Goal: Task Accomplishment & Management: Manage account settings

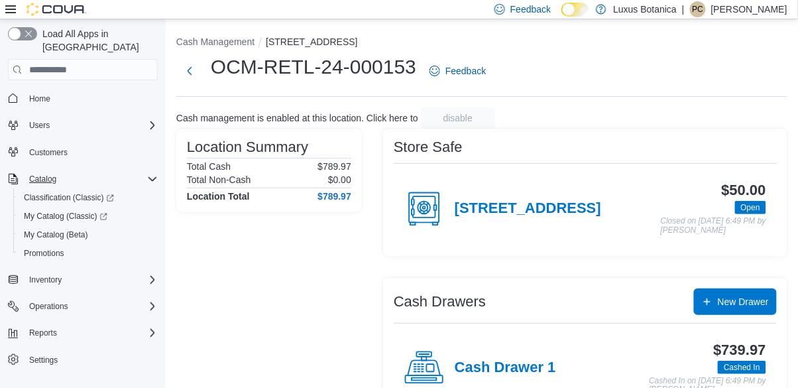
click at [150, 177] on icon "Complex example" at bounding box center [152, 179] width 8 height 4
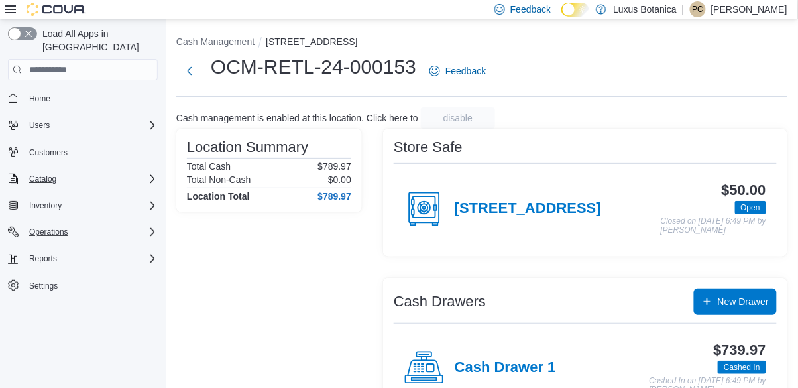
click at [154, 227] on icon "Complex example" at bounding box center [152, 232] width 11 height 11
click at [149, 200] on icon "Complex example" at bounding box center [152, 205] width 11 height 11
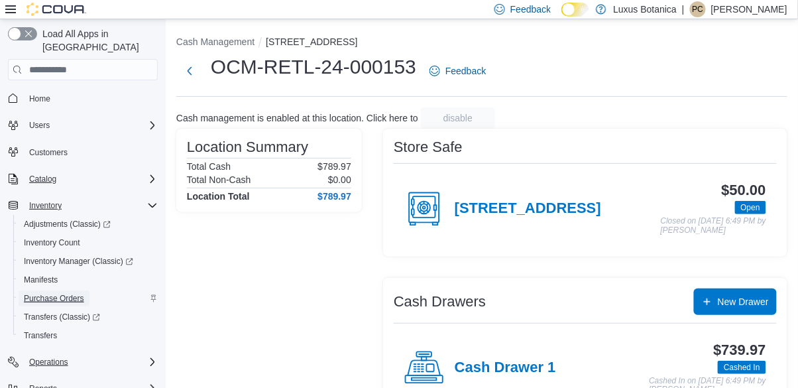
click at [60, 293] on span "Purchase Orders" at bounding box center [54, 298] width 60 height 11
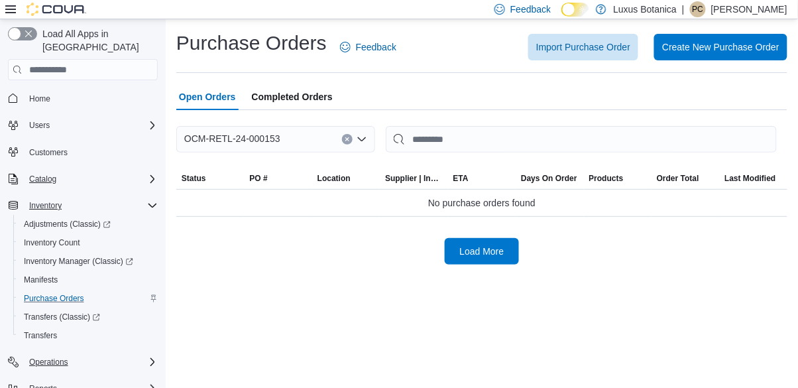
click at [150, 200] on icon "Complex example" at bounding box center [152, 205] width 11 height 11
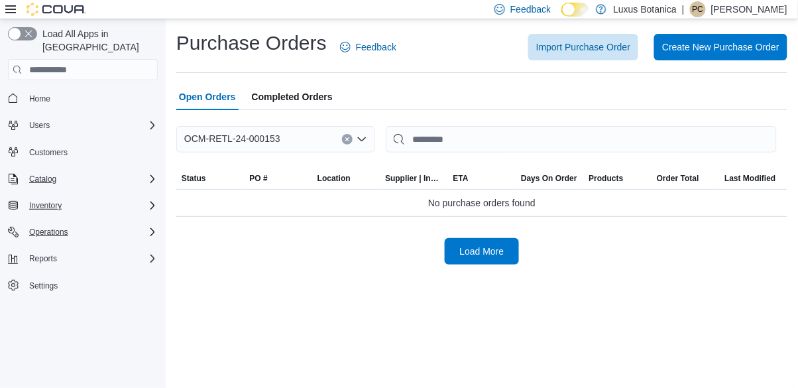
click at [325, 137] on div "OCM-RETL-24-000153" at bounding box center [275, 139] width 199 height 27
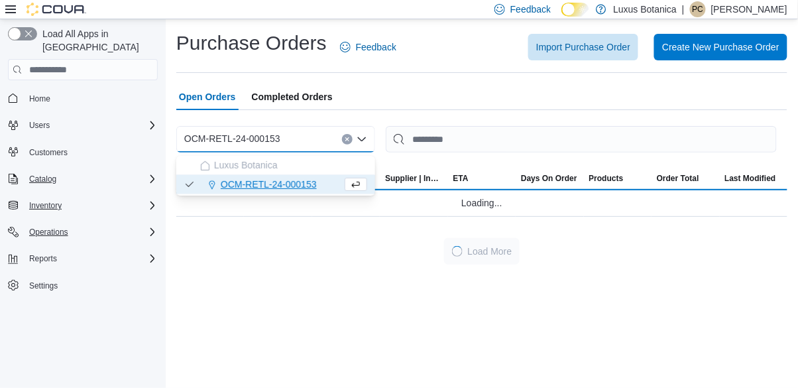
click at [312, 191] on button "OCM-RETL-24-000153" at bounding box center [275, 184] width 199 height 19
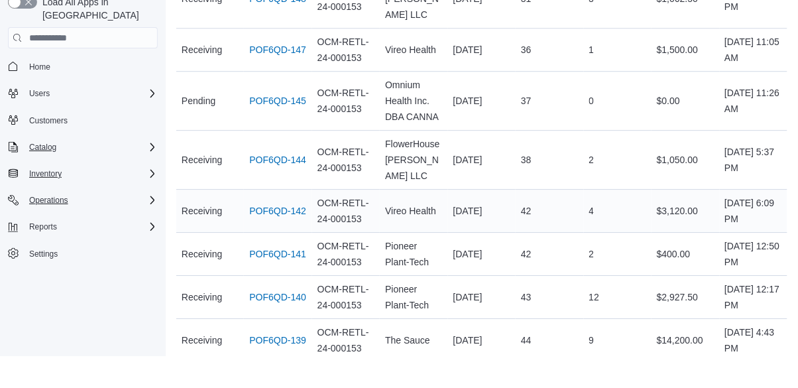
scroll to position [803, 0]
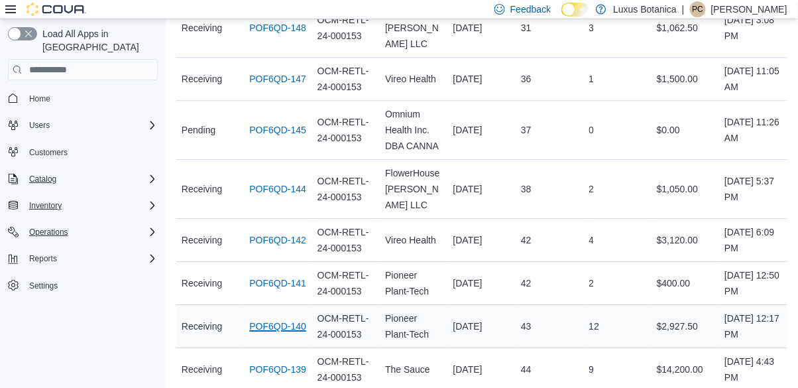
click at [290, 318] on link "POF6QD-140" at bounding box center [277, 326] width 57 height 16
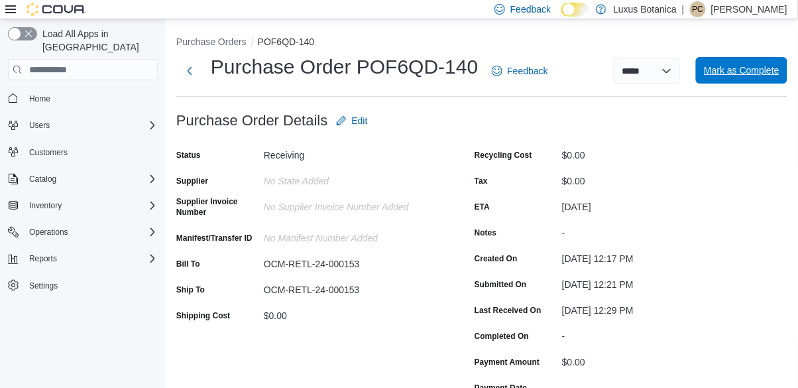
click at [746, 80] on span "Mark as Complete" at bounding box center [742, 70] width 76 height 27
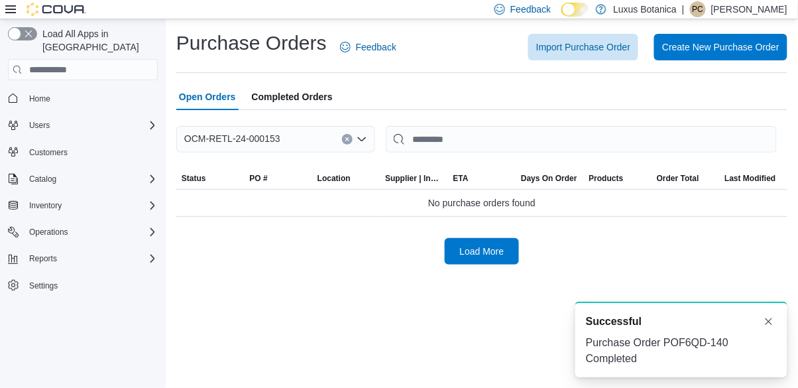
click at [285, 138] on div "OCM-RETL-24-000153" at bounding box center [275, 139] width 199 height 27
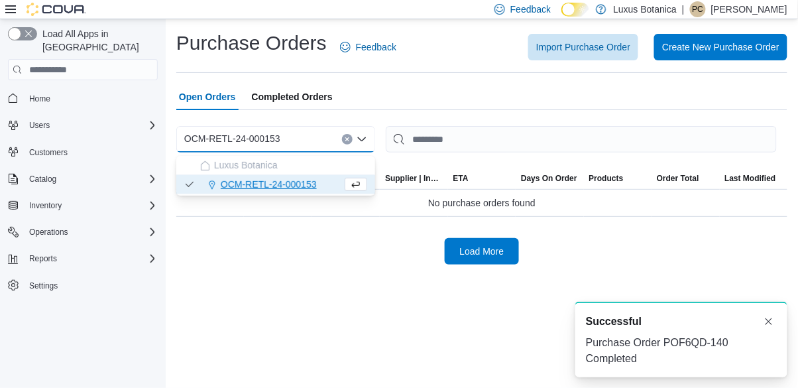
click at [338, 188] on div "OCM-RETL-24-000153" at bounding box center [271, 184] width 142 height 13
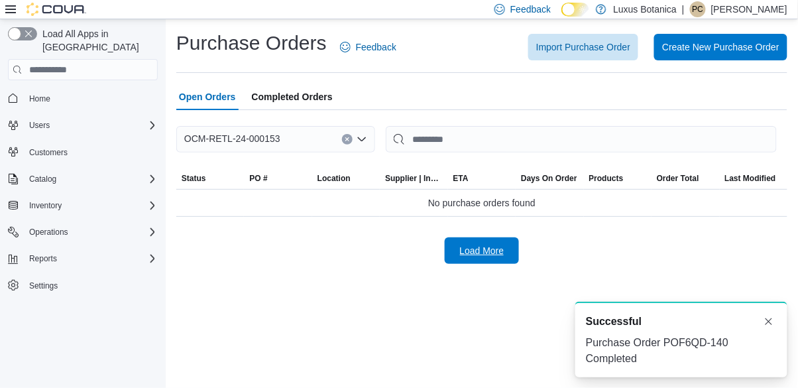
click at [498, 262] on span "Load More" at bounding box center [482, 250] width 58 height 27
click at [306, 143] on div "OCM-RETL-24-000153" at bounding box center [275, 139] width 199 height 27
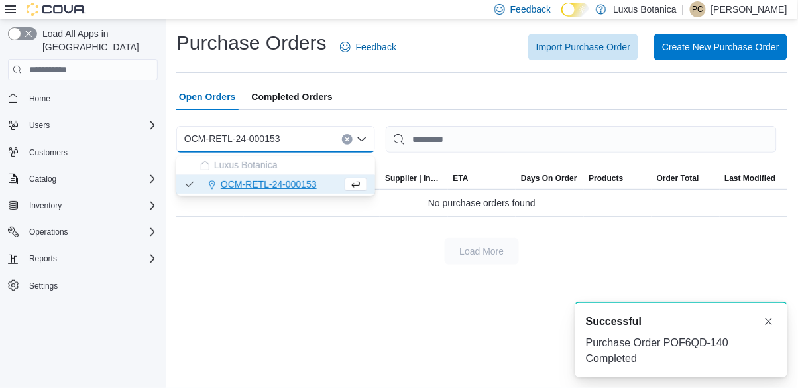
click at [340, 180] on div "OCM-RETL-24-000153" at bounding box center [271, 184] width 142 height 13
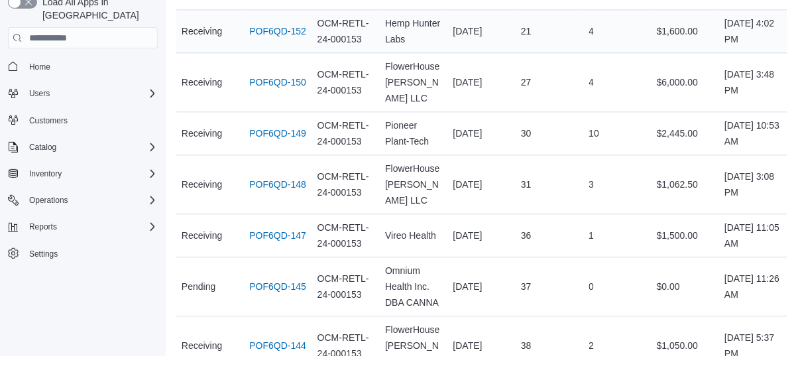
scroll to position [760, 0]
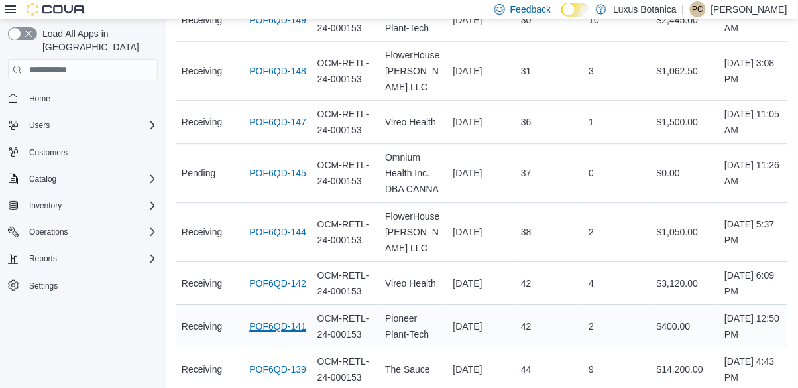
click at [289, 318] on link "POF6QD-141" at bounding box center [277, 326] width 57 height 16
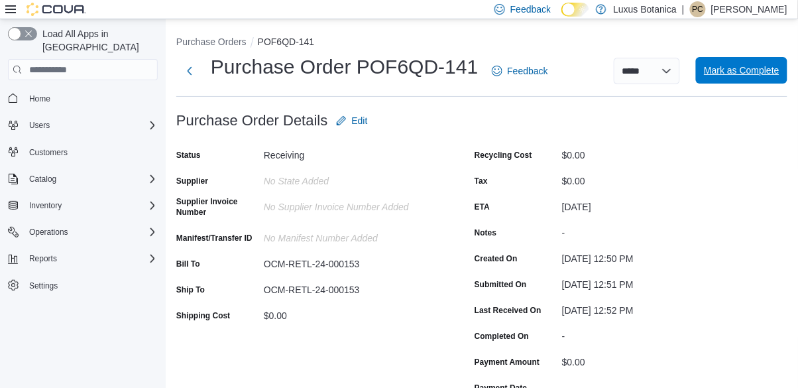
click at [774, 71] on span "Mark as Complete" at bounding box center [742, 70] width 76 height 13
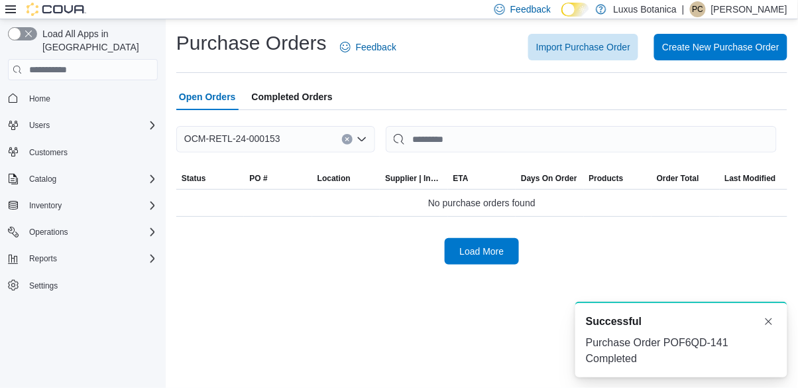
click at [309, 147] on div "OCM-RETL-24-000153" at bounding box center [275, 139] width 199 height 27
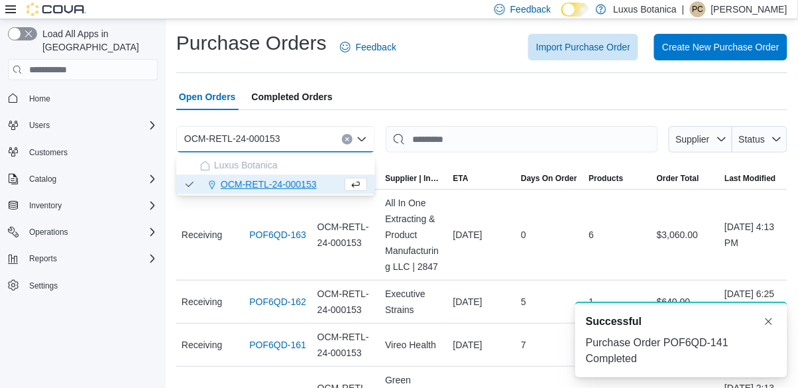
click at [329, 183] on div "OCM-RETL-24-000153" at bounding box center [271, 184] width 142 height 13
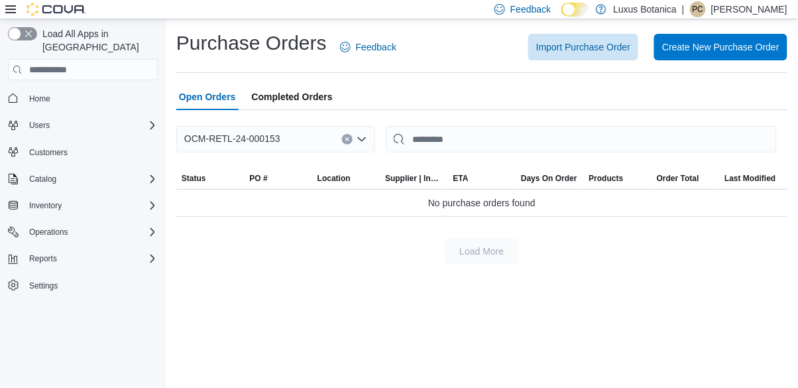
click at [319, 151] on div "OCM-RETL-24-000153" at bounding box center [275, 139] width 199 height 27
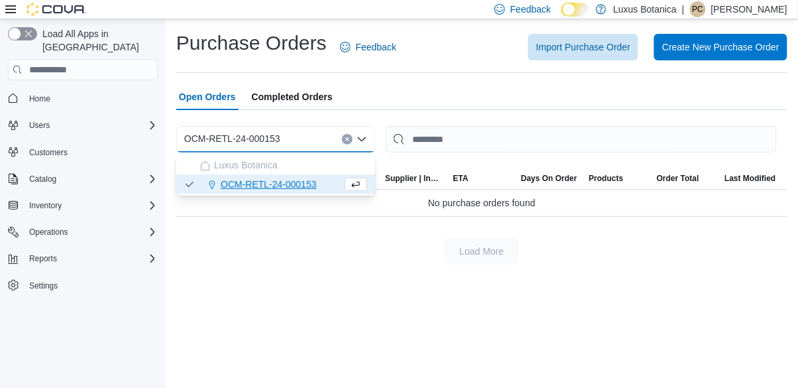
click at [326, 184] on div "OCM-RETL-24-000153" at bounding box center [271, 184] width 142 height 13
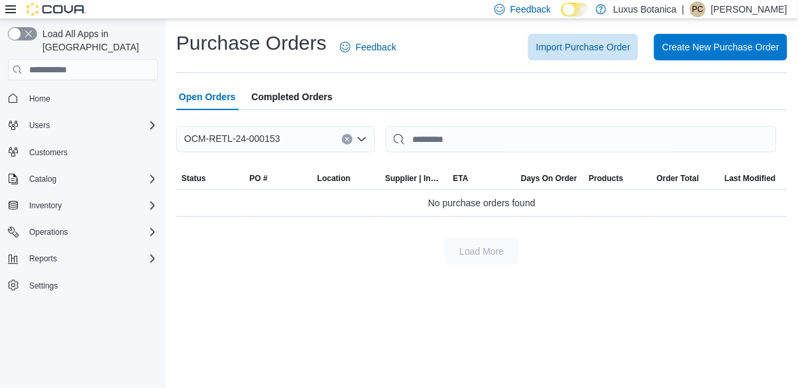
click at [319, 152] on div "OCM-RETL-24-000153 Combo box. Selected. OCM-RETL-24-000153. Press Backspace to …" at bounding box center [275, 139] width 199 height 27
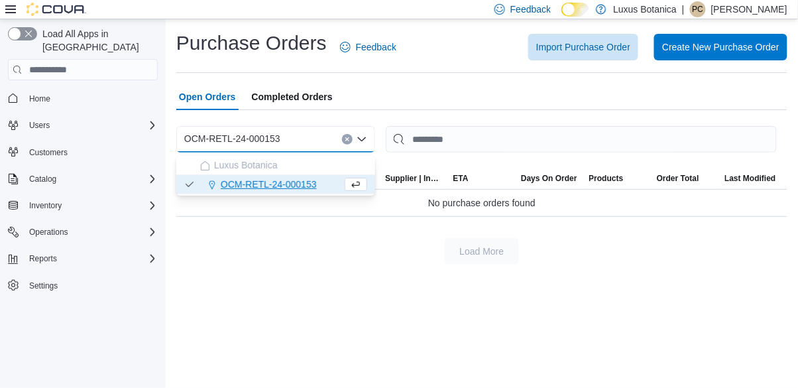
click at [357, 182] on icon "Choose from the following options" at bounding box center [356, 185] width 8 height 6
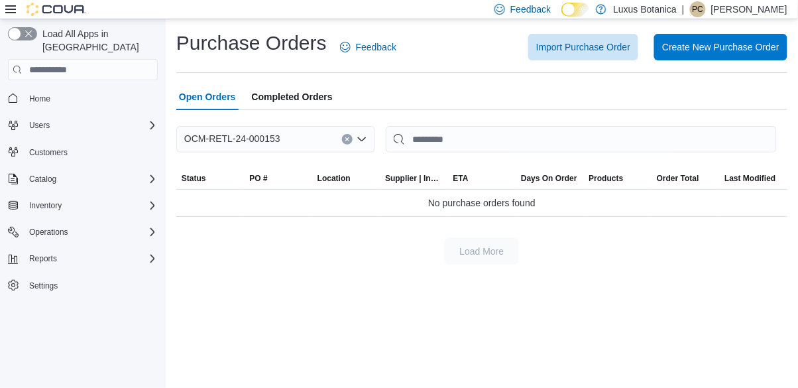
click at [516, 238] on div at bounding box center [481, 227] width 611 height 21
click at [476, 207] on span "No purchase orders found" at bounding box center [481, 203] width 107 height 16
click at [214, 96] on span "Open Orders" at bounding box center [207, 97] width 57 height 27
click at [472, 245] on span "Load More" at bounding box center [482, 250] width 58 height 27
click at [320, 140] on div "OCM-RETL-24-000153" at bounding box center [275, 139] width 199 height 27
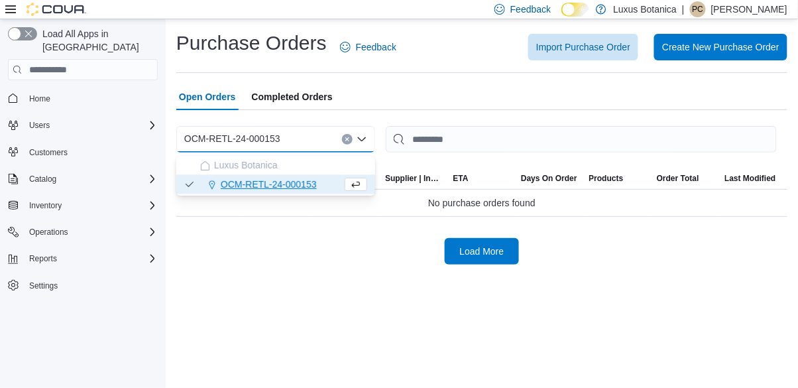
click at [337, 178] on div "OCM-RETL-24-000153" at bounding box center [271, 184] width 142 height 13
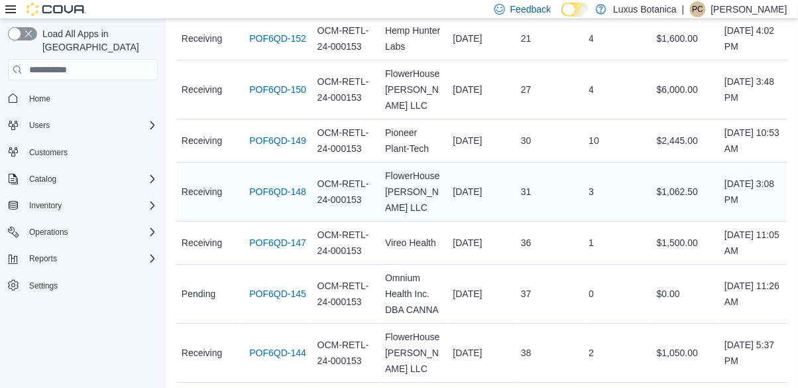
scroll to position [622, 0]
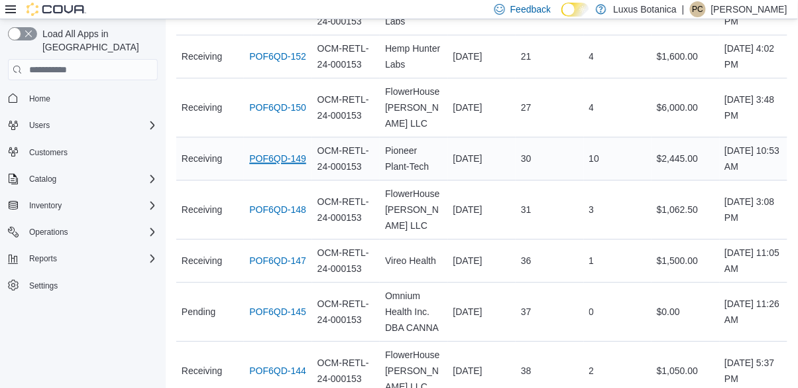
click at [277, 150] on link "POF6QD-149" at bounding box center [277, 158] width 57 height 16
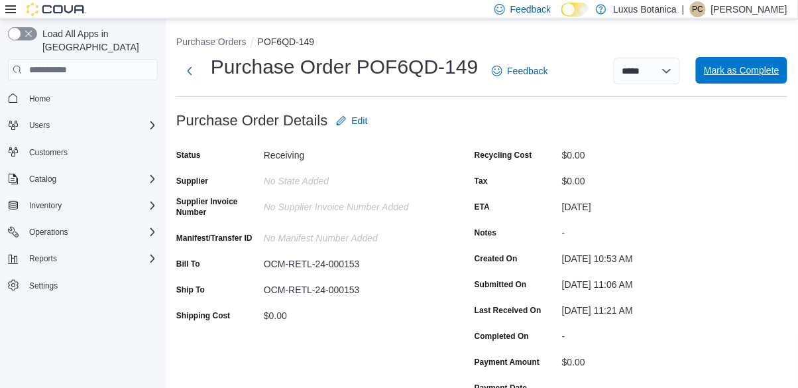
click at [761, 75] on span "Mark as Complete" at bounding box center [742, 70] width 76 height 13
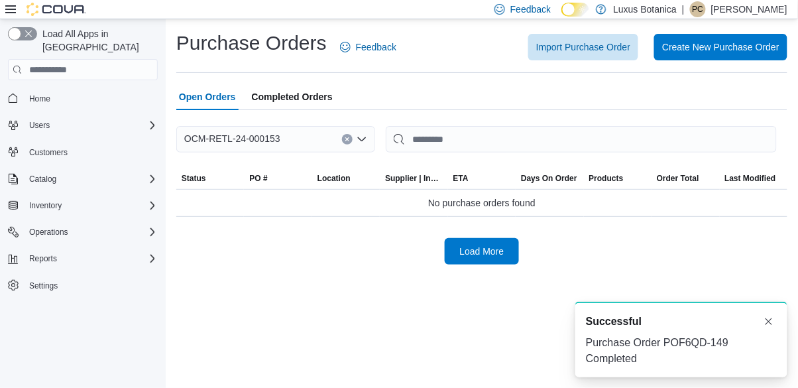
click at [310, 139] on div "OCM-RETL-24-000153" at bounding box center [275, 139] width 199 height 27
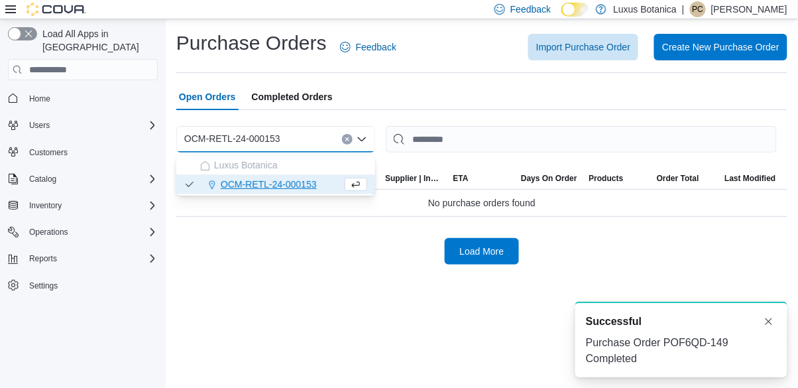
click at [323, 183] on div "OCM-RETL-24-000153" at bounding box center [271, 184] width 142 height 13
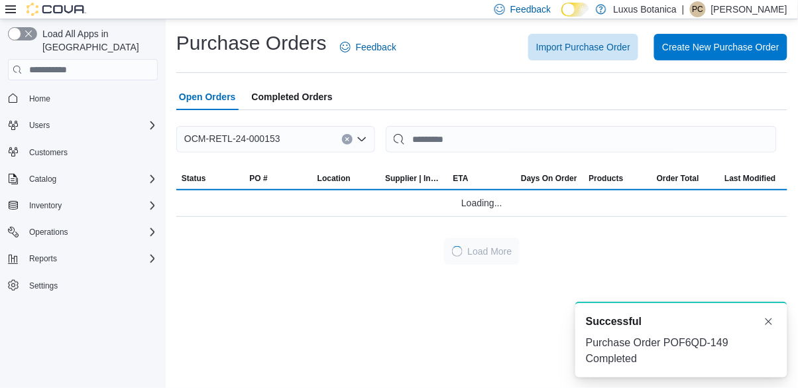
click at [459, 246] on div "OCM-RETL-24-000153 Combo box. Selected. OCM-RETL-24-000153. Press Backspace to …" at bounding box center [481, 195] width 611 height 139
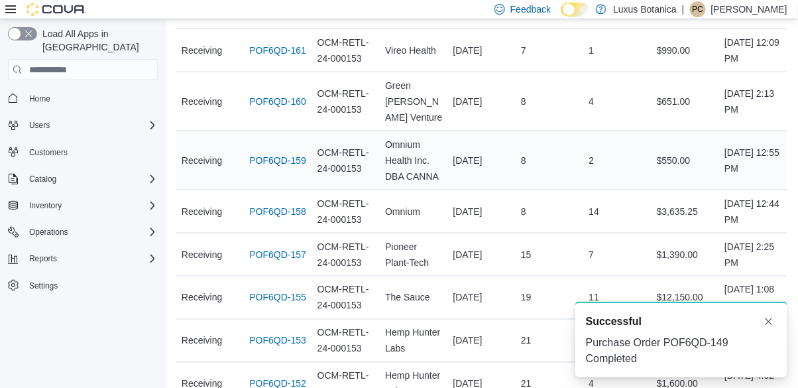
scroll to position [382, 0]
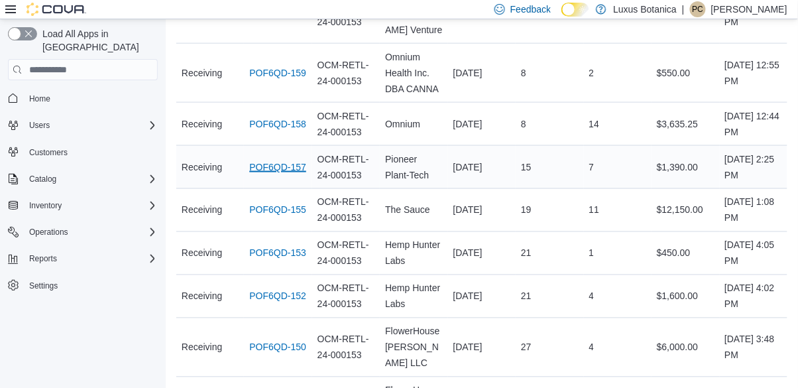
click at [287, 159] on link "POF6QD-157" at bounding box center [277, 167] width 57 height 16
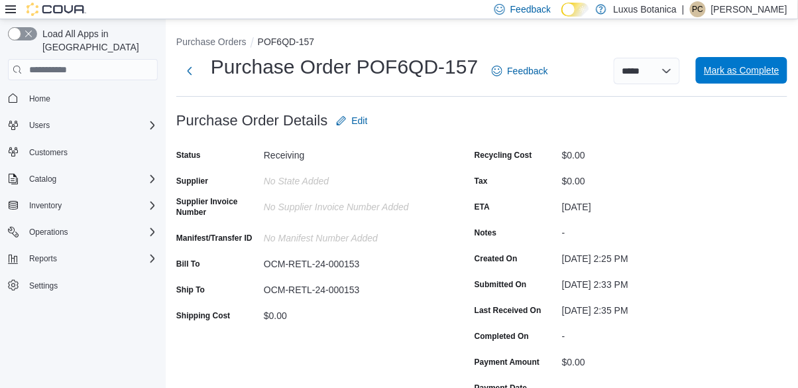
click at [728, 71] on span "Mark as Complete" at bounding box center [742, 70] width 76 height 13
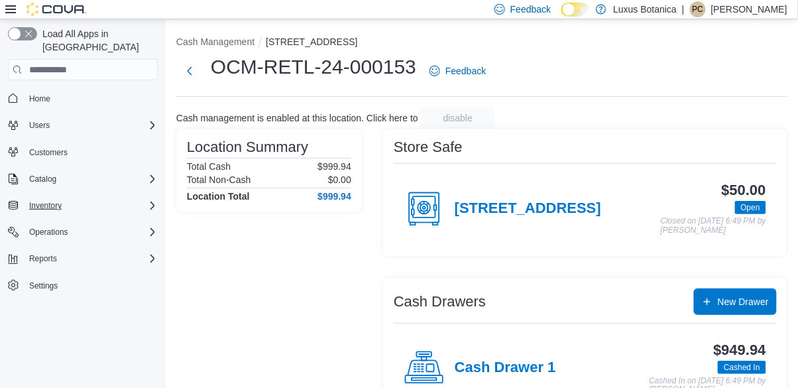
click at [151, 200] on icon "Complex example" at bounding box center [152, 205] width 11 height 11
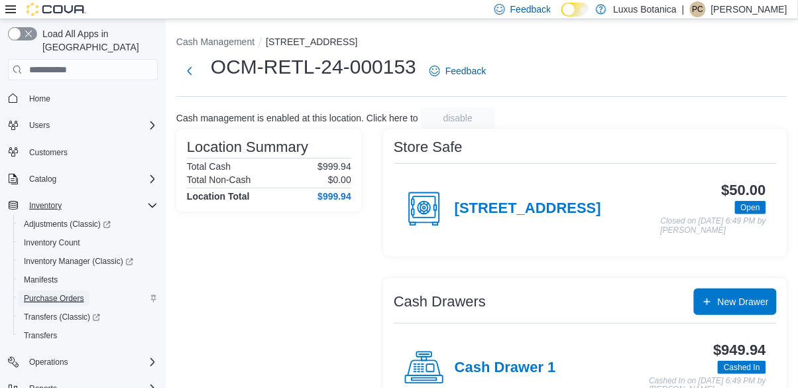
click at [50, 293] on span "Purchase Orders" at bounding box center [54, 298] width 60 height 11
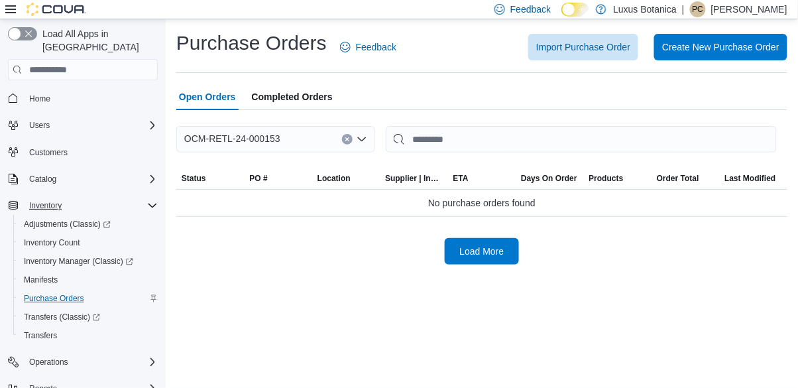
click at [156, 200] on icon "Complex example" at bounding box center [152, 205] width 11 height 11
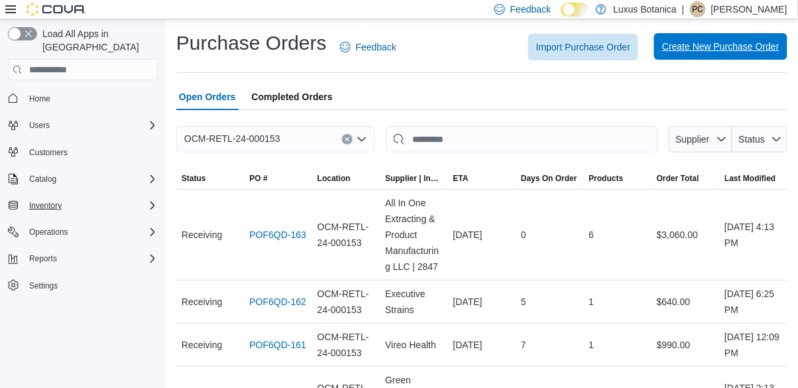
click at [705, 53] on span "Create New Purchase Order" at bounding box center [720, 46] width 117 height 13
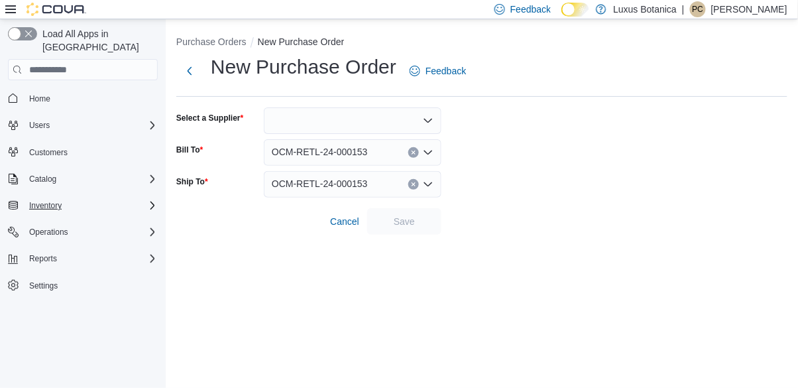
click at [323, 126] on div at bounding box center [353, 120] width 178 height 27
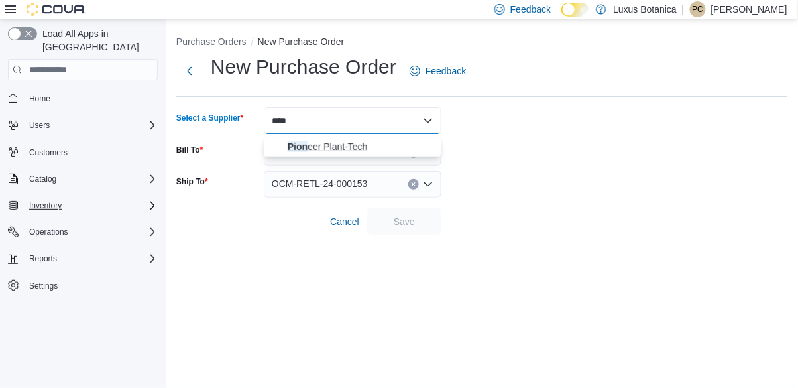
type input "****"
click at [352, 141] on span "Pion eer Plant-Tech" at bounding box center [361, 146] width 146 height 13
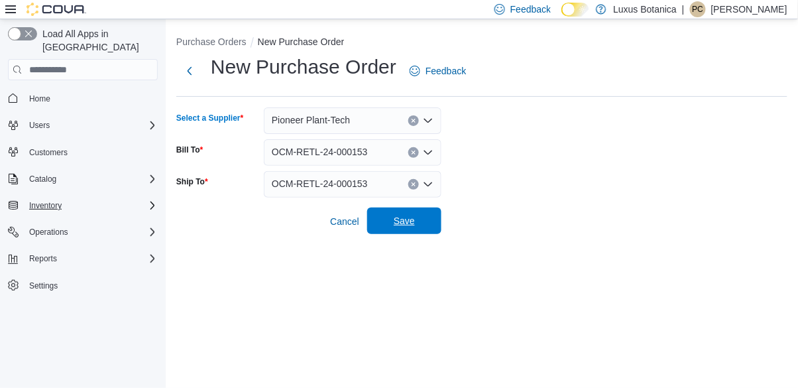
click at [425, 227] on span "Save" at bounding box center [404, 220] width 58 height 27
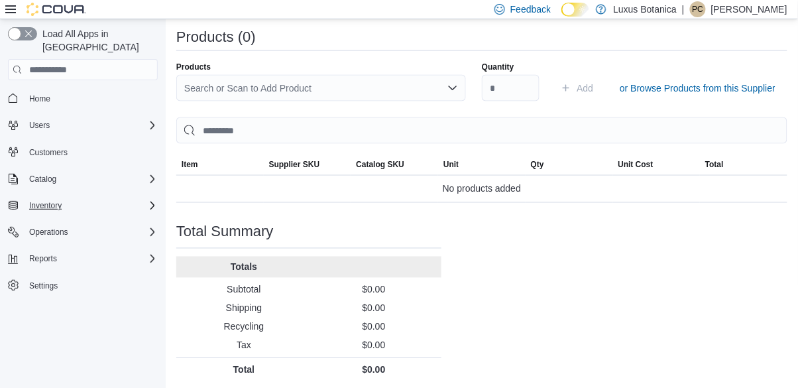
scroll to position [398, 0]
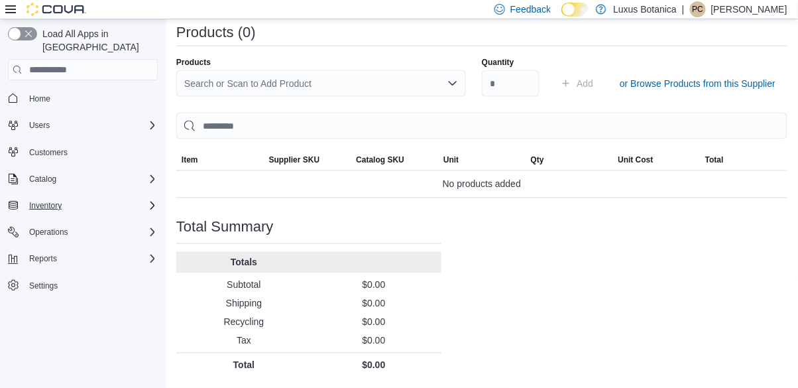
click at [378, 85] on div "Search or Scan to Add Product" at bounding box center [321, 83] width 290 height 27
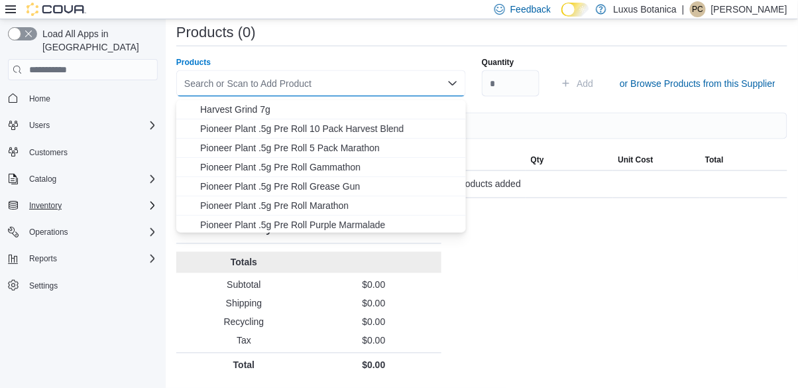
click at [363, 78] on div "Search or Scan to Add Product" at bounding box center [321, 83] width 290 height 27
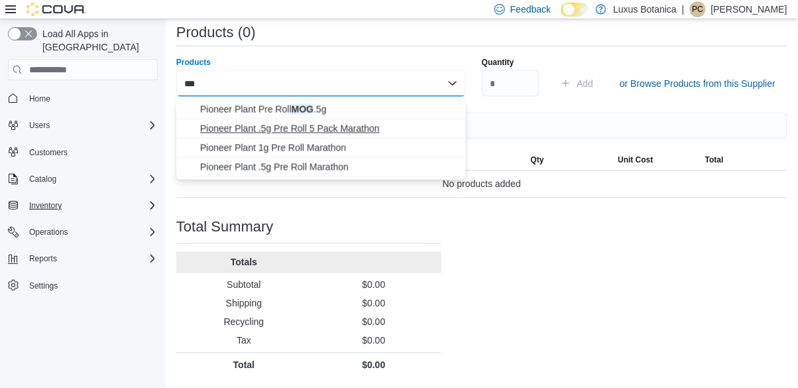
type input "***"
click at [373, 122] on span "Pioneer Plant .5g Pre Roll 5 Pack Marathon" at bounding box center [329, 128] width 258 height 13
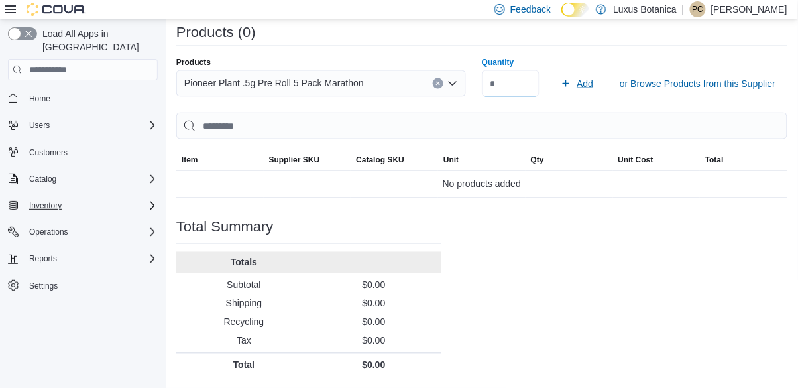
type input "**"
click at [587, 86] on span "Add" at bounding box center [585, 83] width 17 height 13
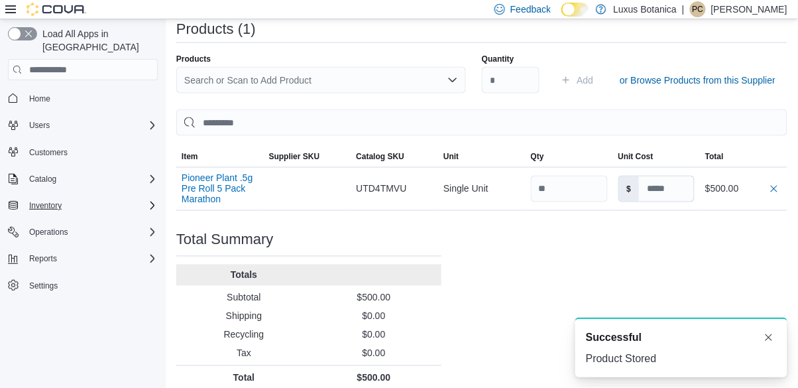
scroll to position [0, 0]
click at [306, 89] on div "Search or Scan to Add Product" at bounding box center [321, 80] width 290 height 27
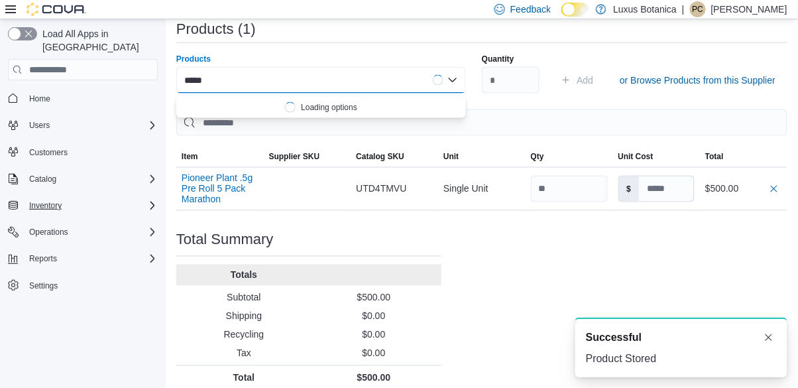
type input "******"
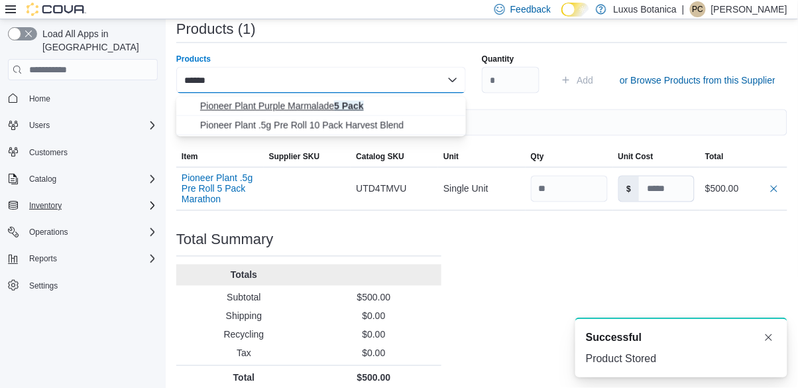
click at [315, 107] on span "Pioneer Plant Purple Marmalade 5 Pack" at bounding box center [329, 105] width 258 height 13
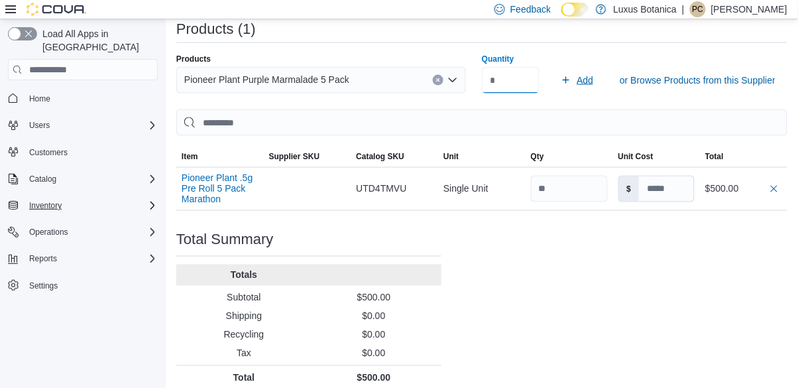
type input "**"
click at [576, 86] on span "Add" at bounding box center [577, 80] width 32 height 27
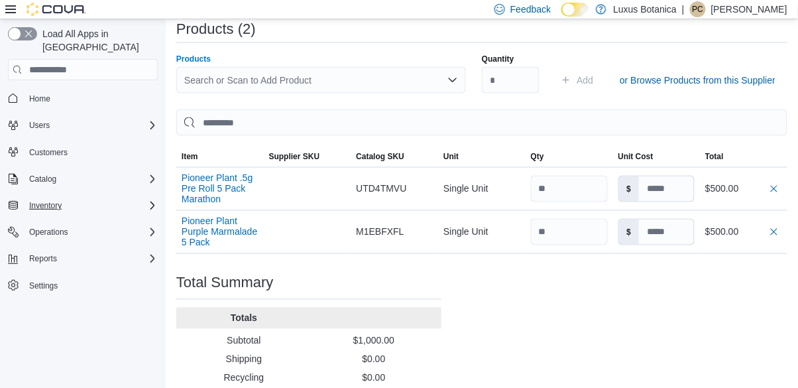
click at [342, 92] on div "Search or Scan to Add Product" at bounding box center [321, 80] width 290 height 27
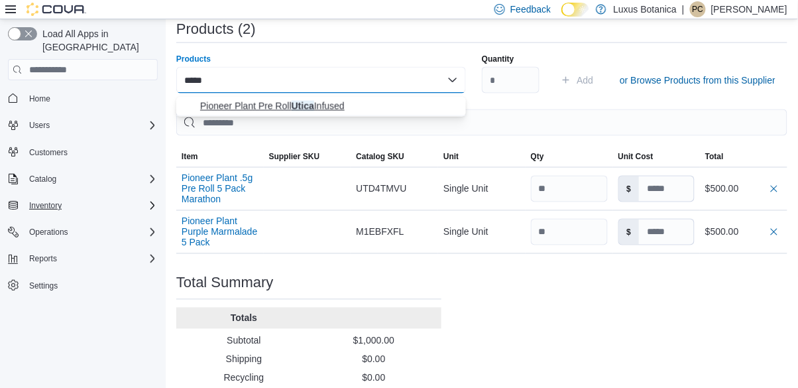
type input "*****"
click at [351, 113] on button "Pioneer Plant Pre Roll Utica Infused" at bounding box center [321, 106] width 290 height 19
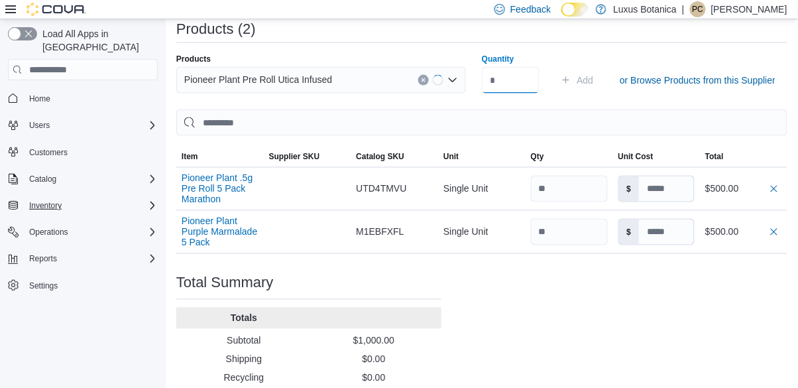
click at [503, 84] on input "Quantity" at bounding box center [511, 80] width 58 height 27
type input "**"
click at [587, 87] on span "Add" at bounding box center [585, 80] width 17 height 13
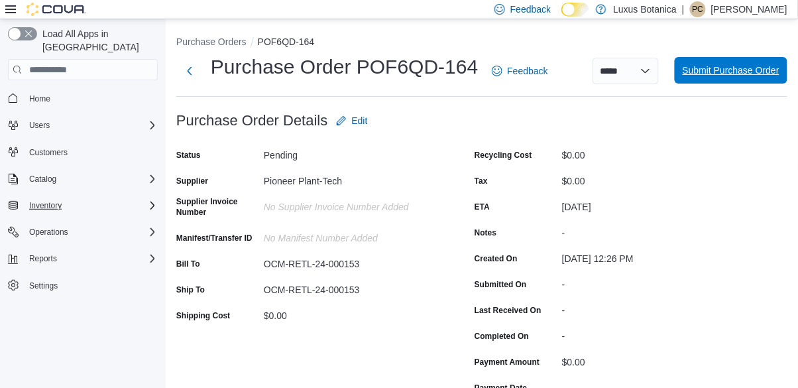
click at [710, 73] on span "Submit Purchase Order" at bounding box center [731, 70] width 97 height 13
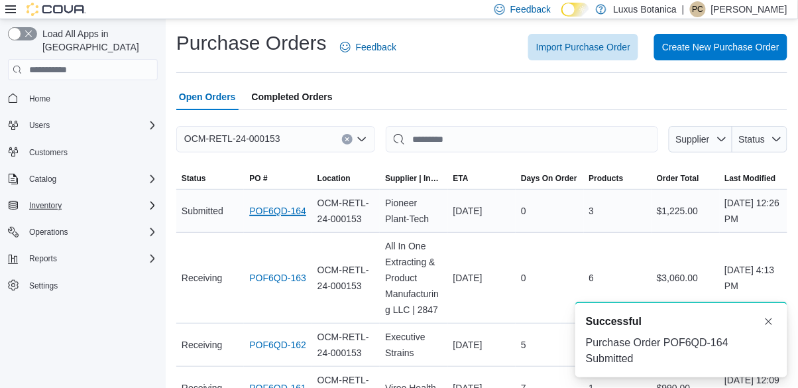
click at [274, 215] on link "POF6QD-164" at bounding box center [277, 211] width 57 height 16
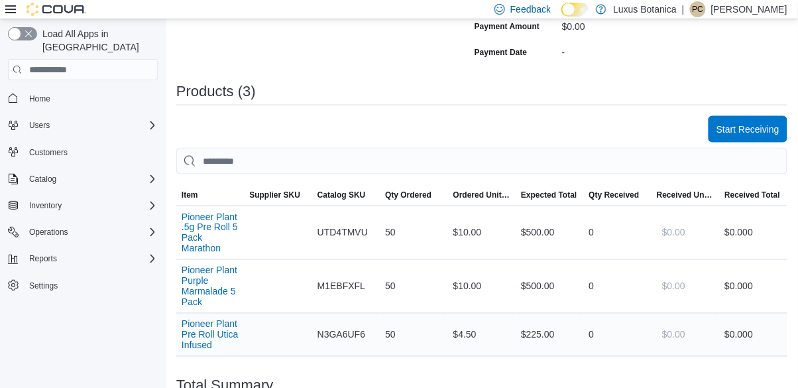
scroll to position [313, 0]
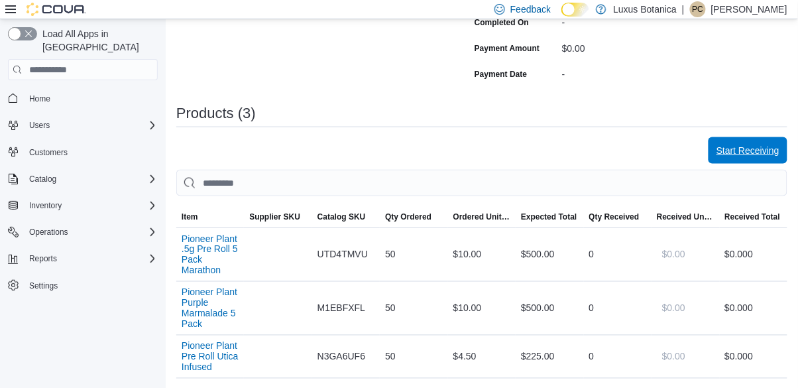
click at [729, 157] on span "Start Receiving" at bounding box center [747, 150] width 63 height 13
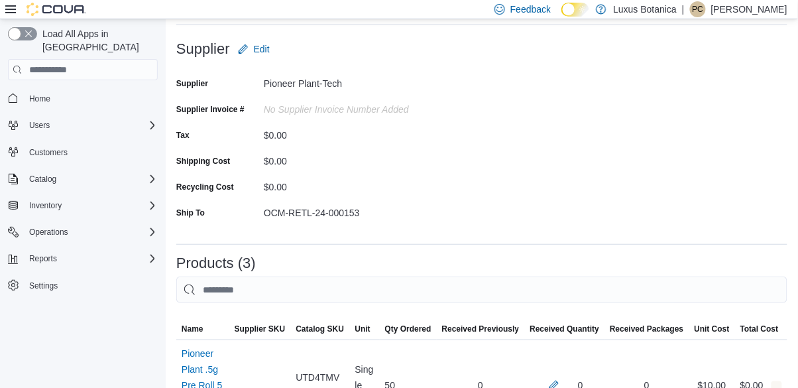
scroll to position [313, 0]
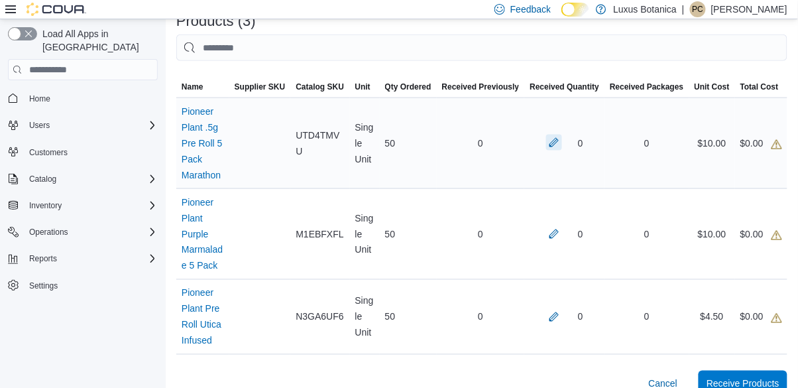
click at [562, 135] on button "button" at bounding box center [554, 143] width 16 height 16
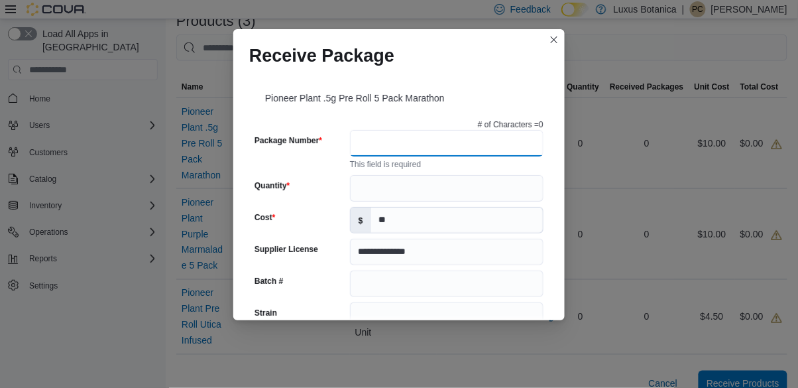
click at [433, 130] on input "Package Number" at bounding box center [447, 143] width 194 height 27
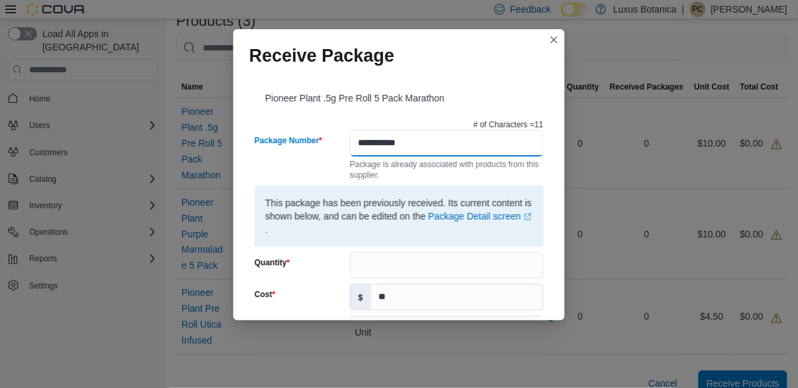
type input "**********"
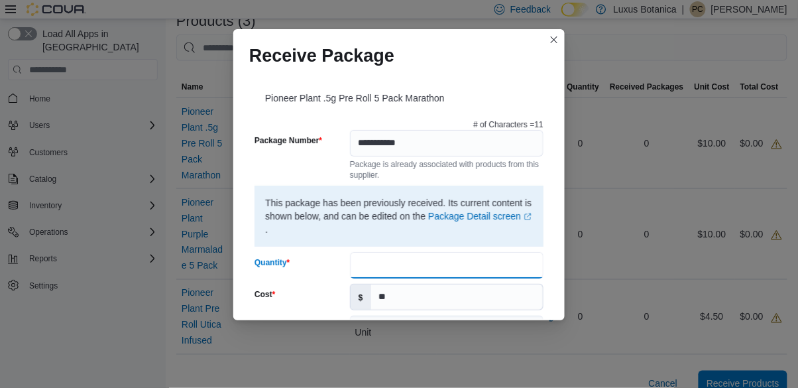
click at [444, 252] on input "Quantity" at bounding box center [447, 265] width 194 height 27
type input "**"
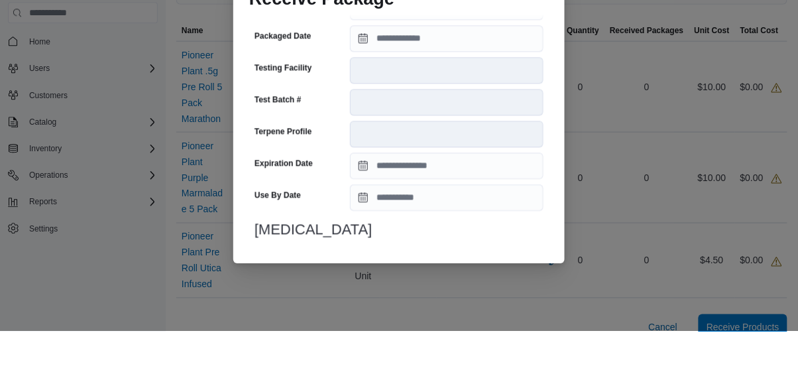
scroll to position [465, 0]
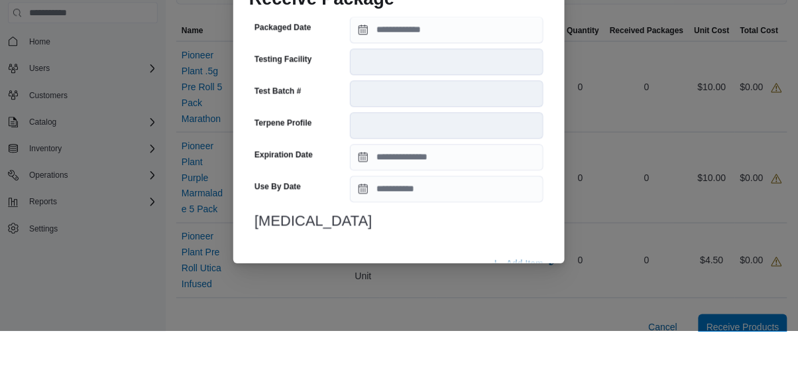
click at [519, 345] on span "Submit" at bounding box center [511, 351] width 29 height 13
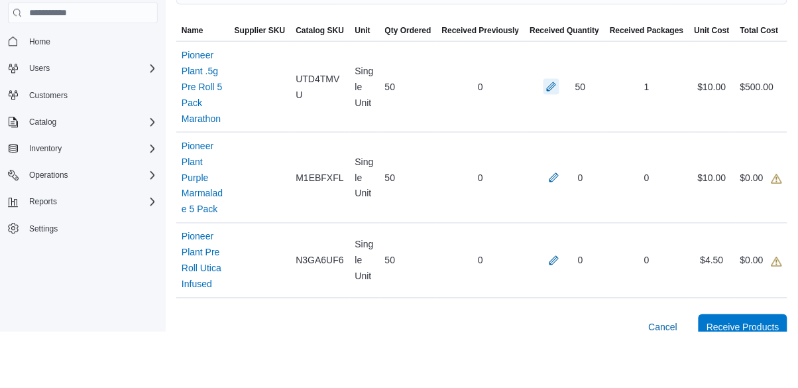
scroll to position [313, 0]
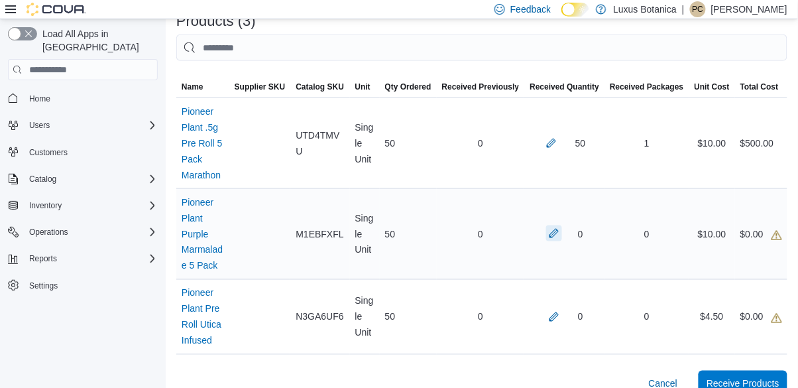
click at [561, 225] on button "button" at bounding box center [554, 233] width 16 height 16
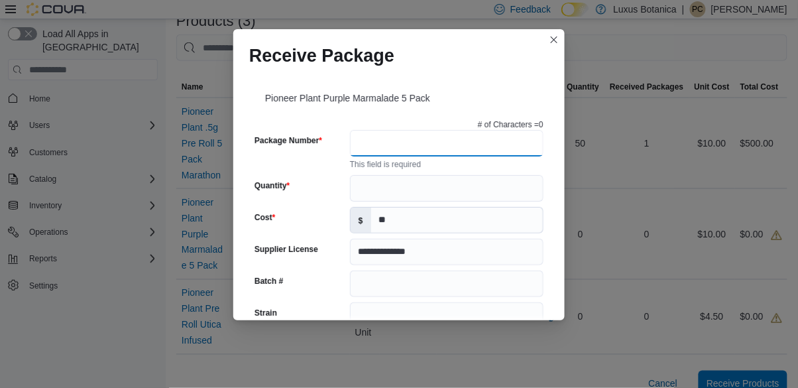
click at [398, 130] on input "Package Number" at bounding box center [447, 143] width 194 height 27
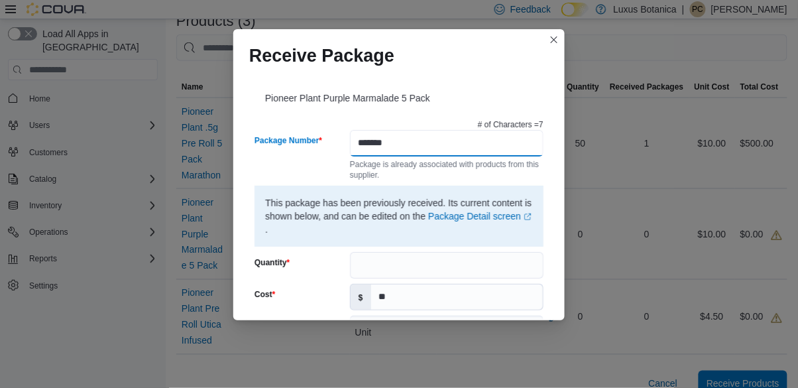
type input "*******"
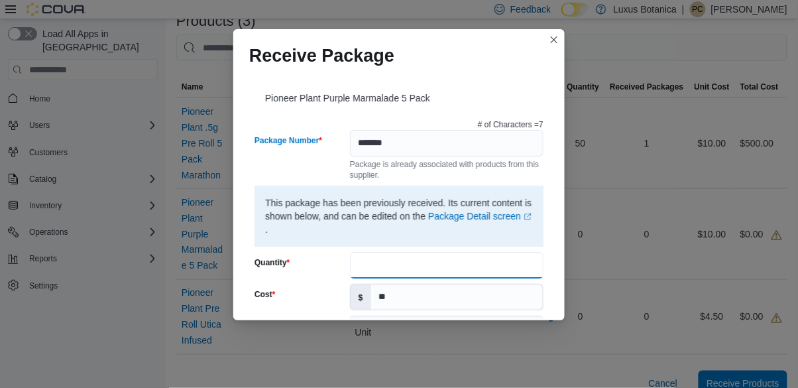
click at [406, 252] on input "Quantity" at bounding box center [447, 265] width 194 height 27
type input "**"
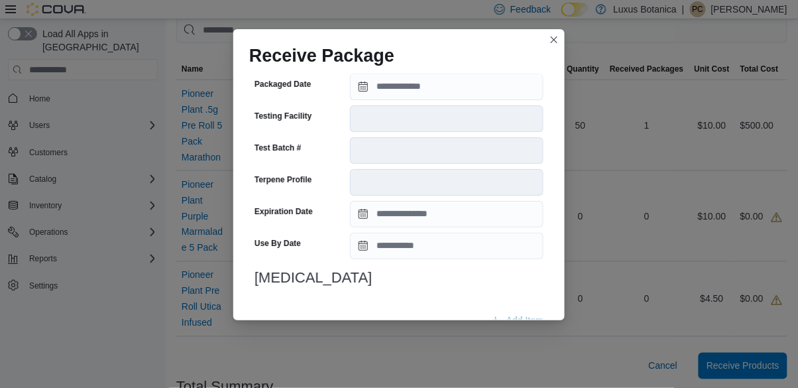
scroll to position [356, 0]
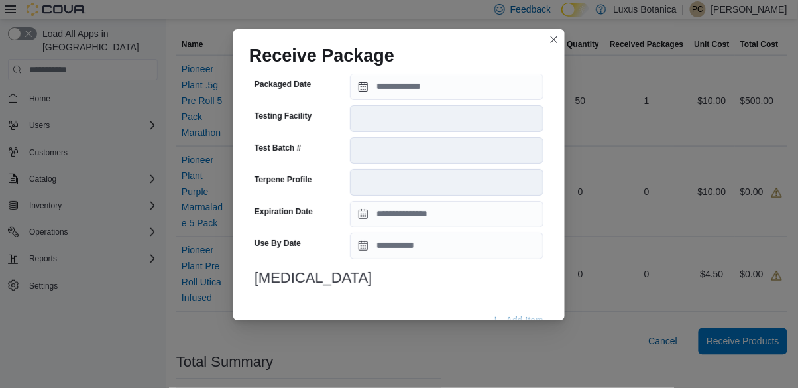
click at [530, 338] on span "Submit" at bounding box center [511, 351] width 58 height 27
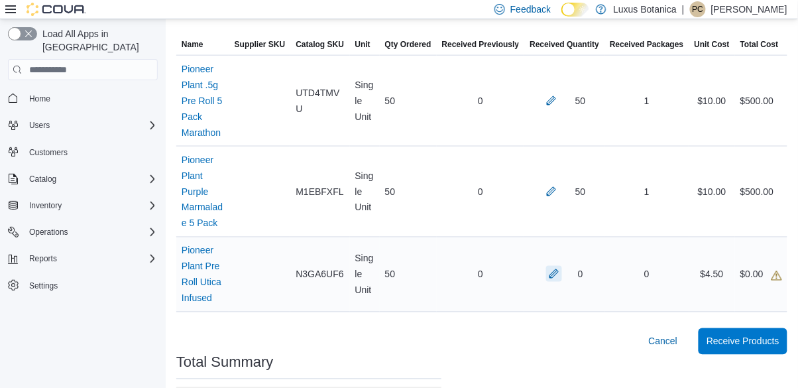
click at [562, 266] on button "button" at bounding box center [554, 274] width 16 height 16
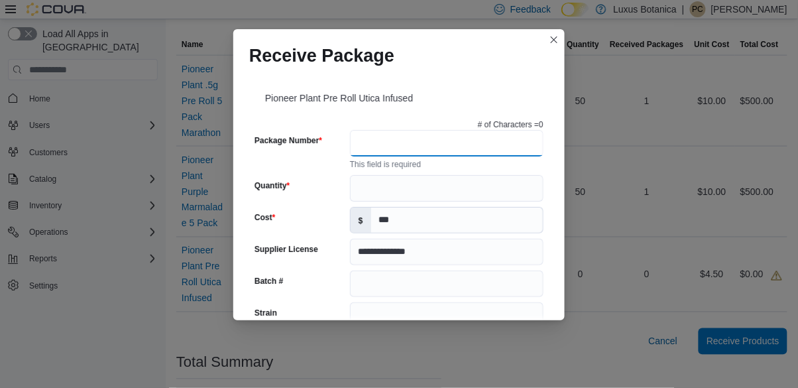
click at [466, 130] on input "Package Number" at bounding box center [447, 143] width 194 height 27
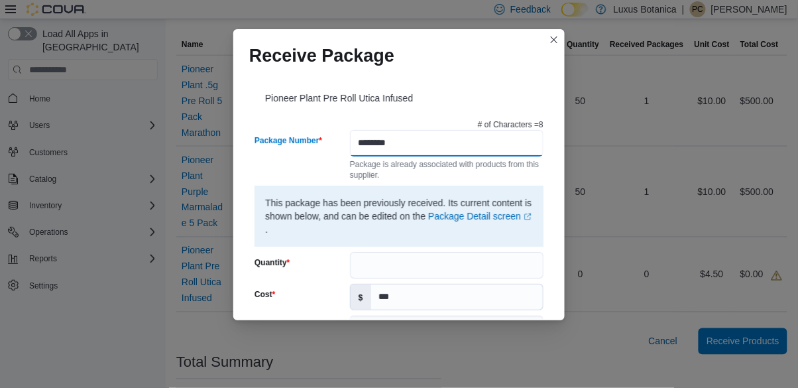
type input "********"
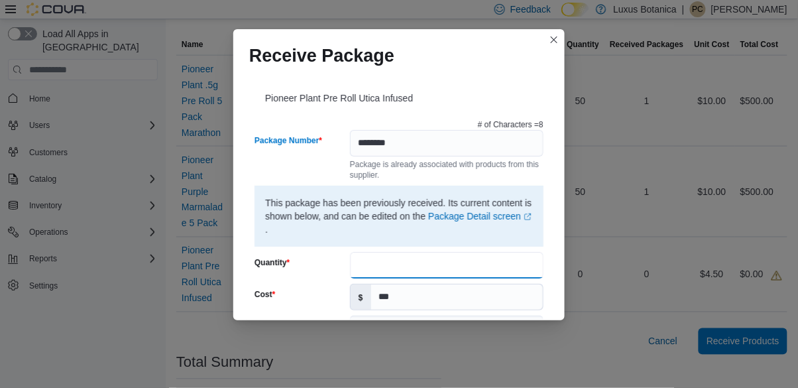
click at [412, 252] on input "Quantity" at bounding box center [447, 265] width 194 height 27
type input "**"
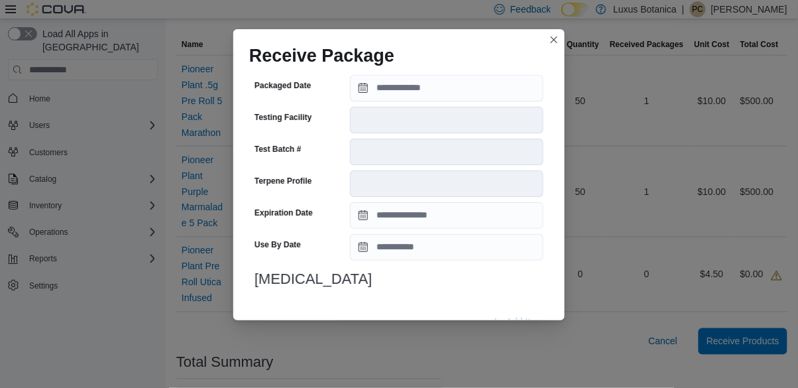
scroll to position [465, 0]
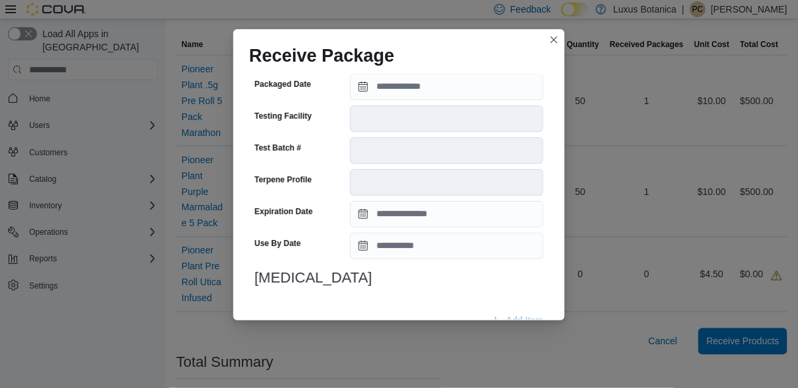
click at [516, 345] on span "Submit" at bounding box center [511, 351] width 29 height 13
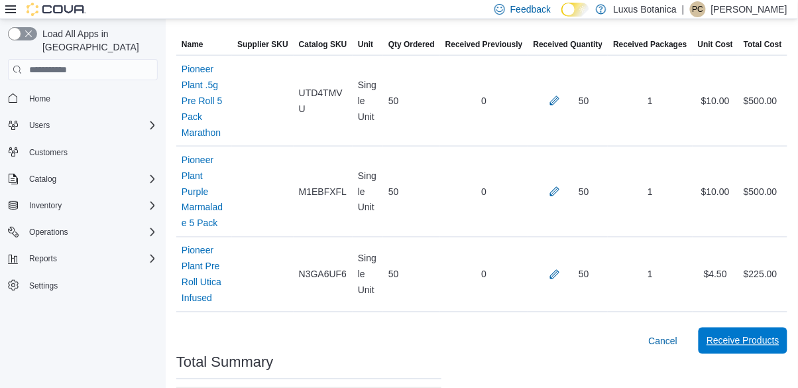
click at [761, 334] on span "Receive Products" at bounding box center [742, 340] width 73 height 13
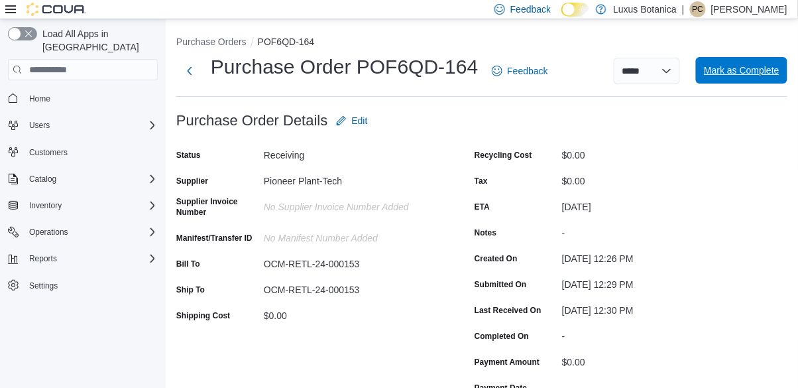
click at [741, 82] on span "Mark as Complete" at bounding box center [742, 70] width 76 height 27
